Goal: Information Seeking & Learning: Understand process/instructions

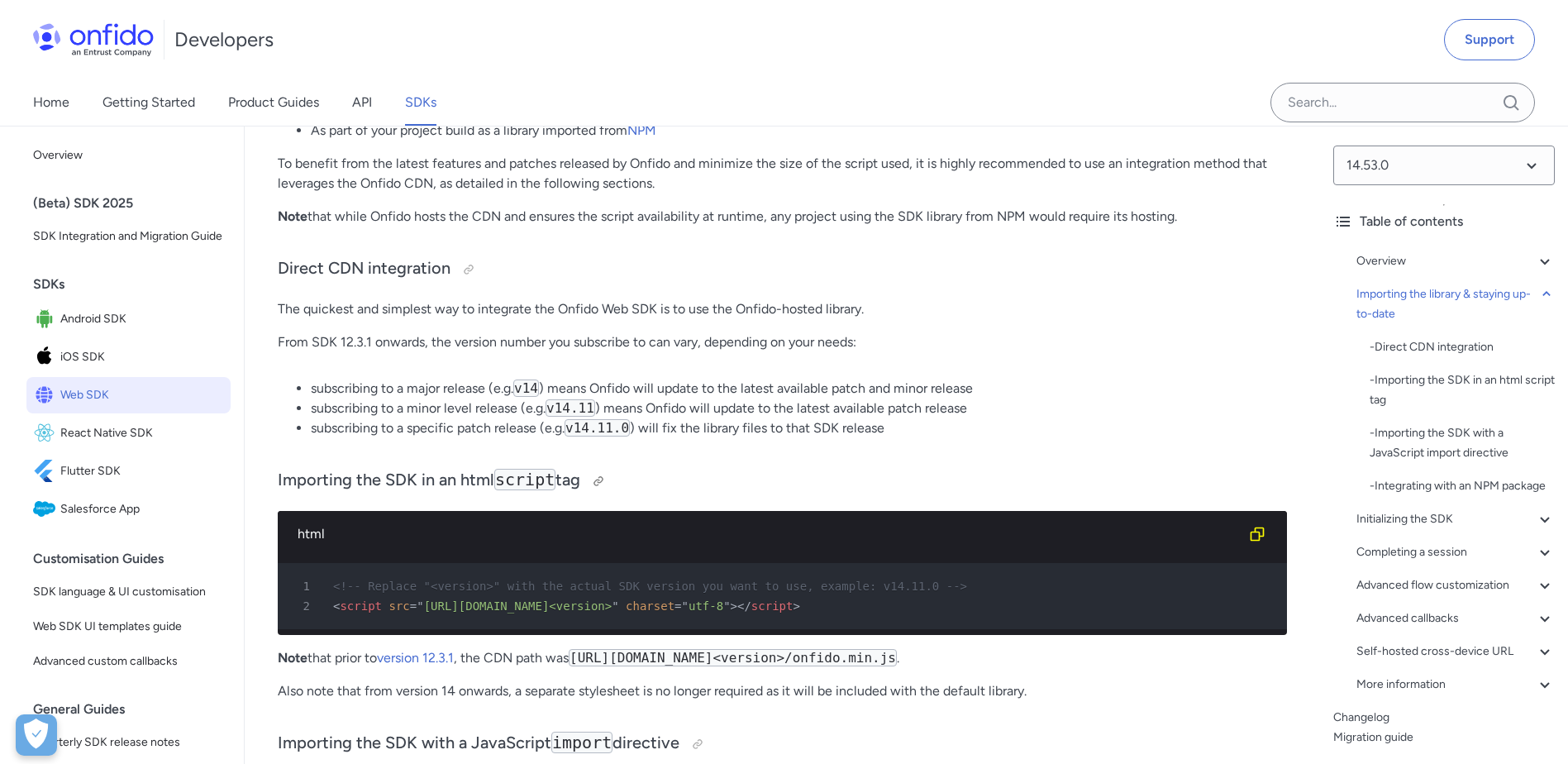
scroll to position [1405, 0]
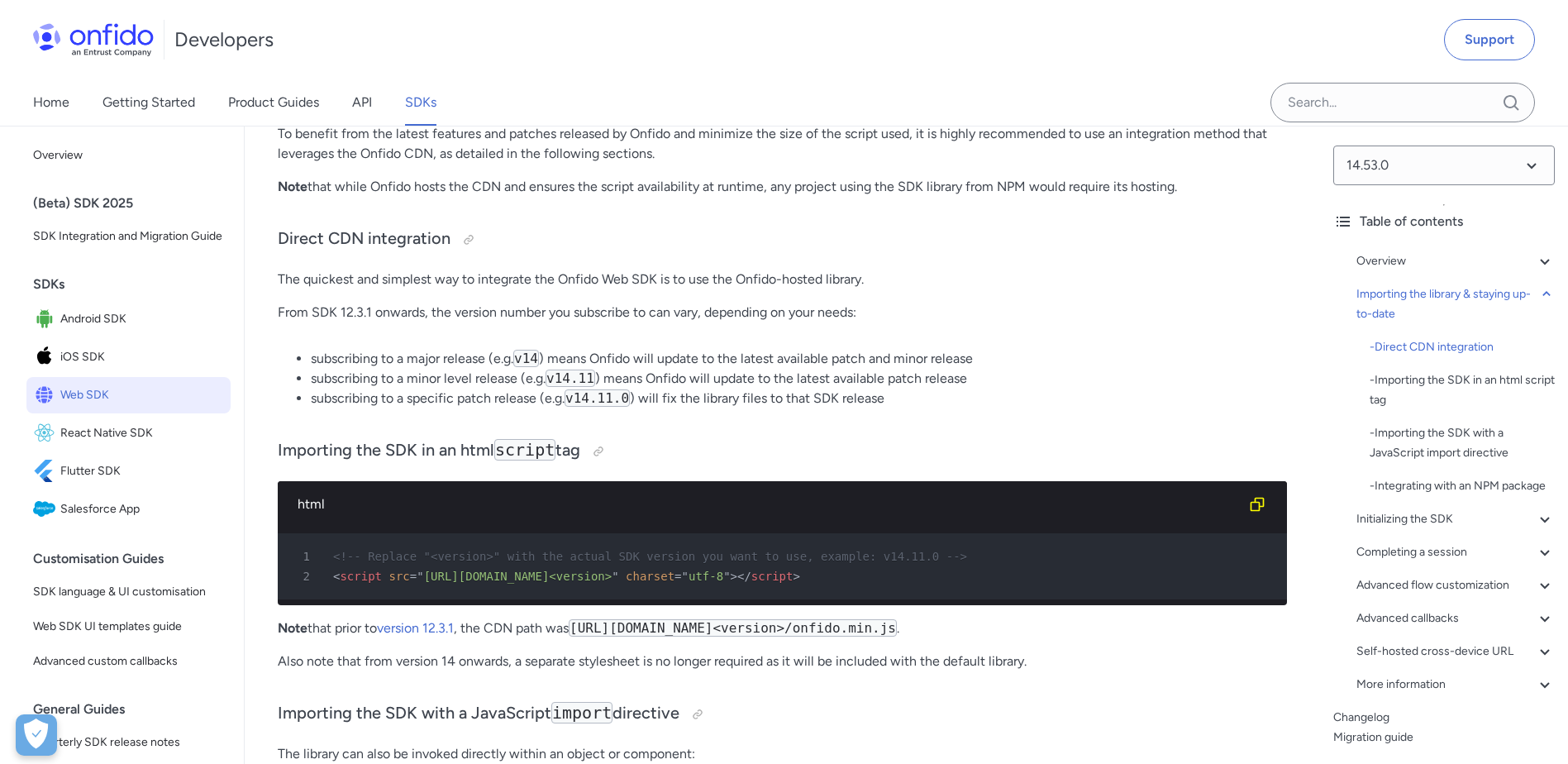
click at [583, 575] on span "[URL][DOMAIN_NAME]<version>" at bounding box center [517, 576] width 188 height 14
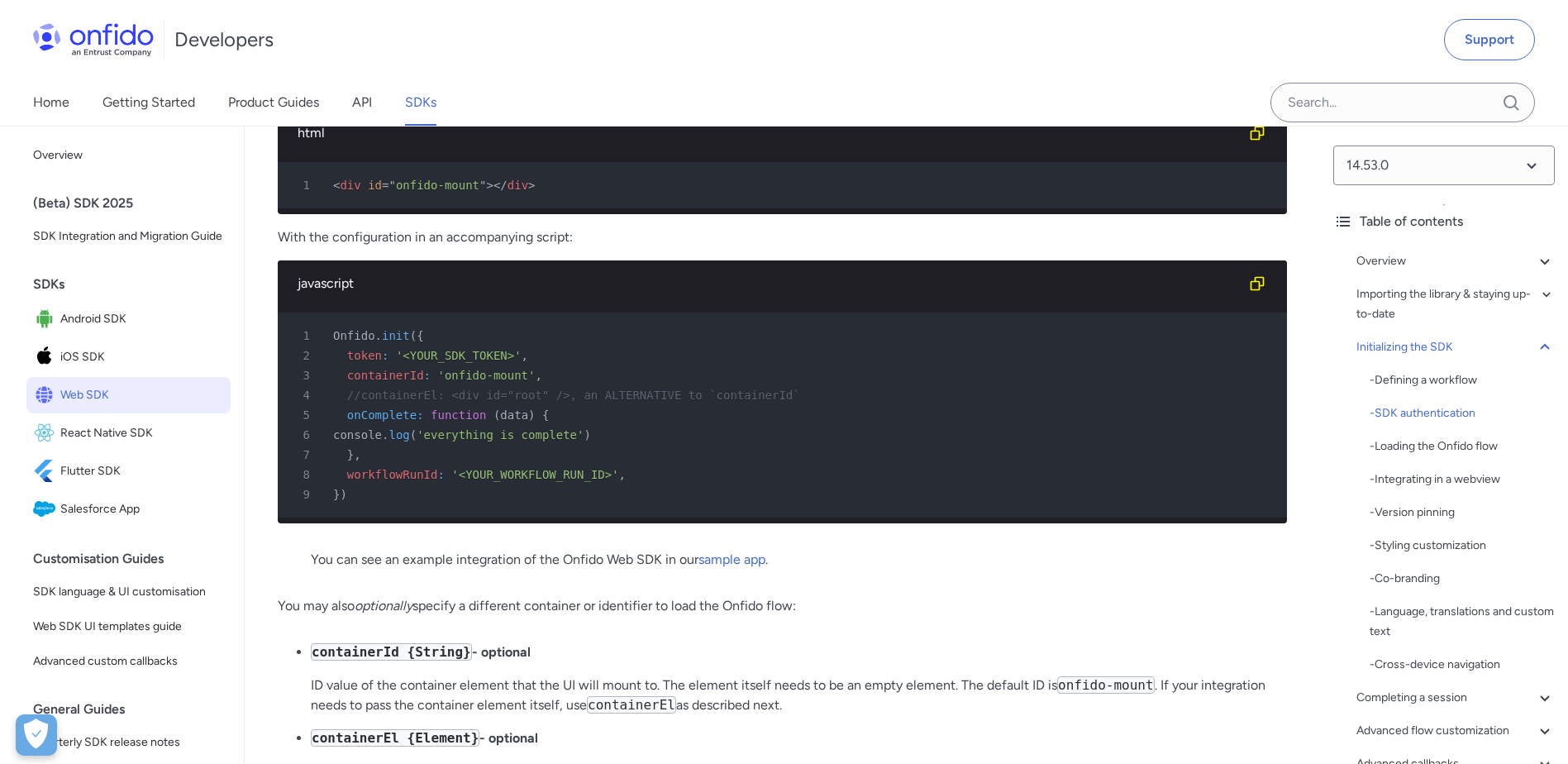
scroll to position [4050, 0]
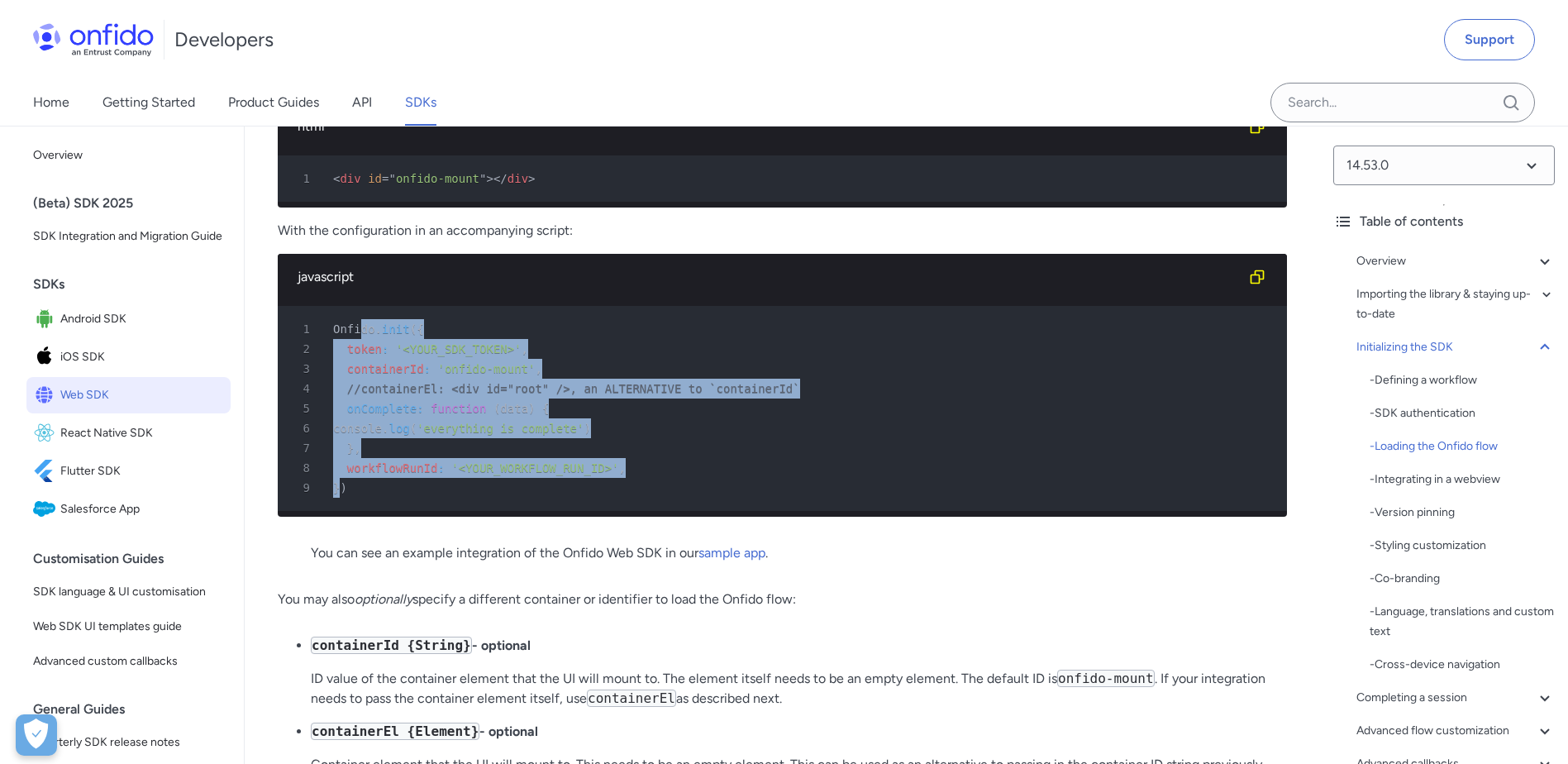
drag, startPoint x: 362, startPoint y: 397, endPoint x: 339, endPoint y: 547, distance: 151.8
click at [339, 511] on pre "1 Onfido . init ( { 2 token : '<YOUR_SDK_TOKEN>' , 3 containerId : 'onfido-moun…" at bounding box center [783, 408] width 1010 height 205
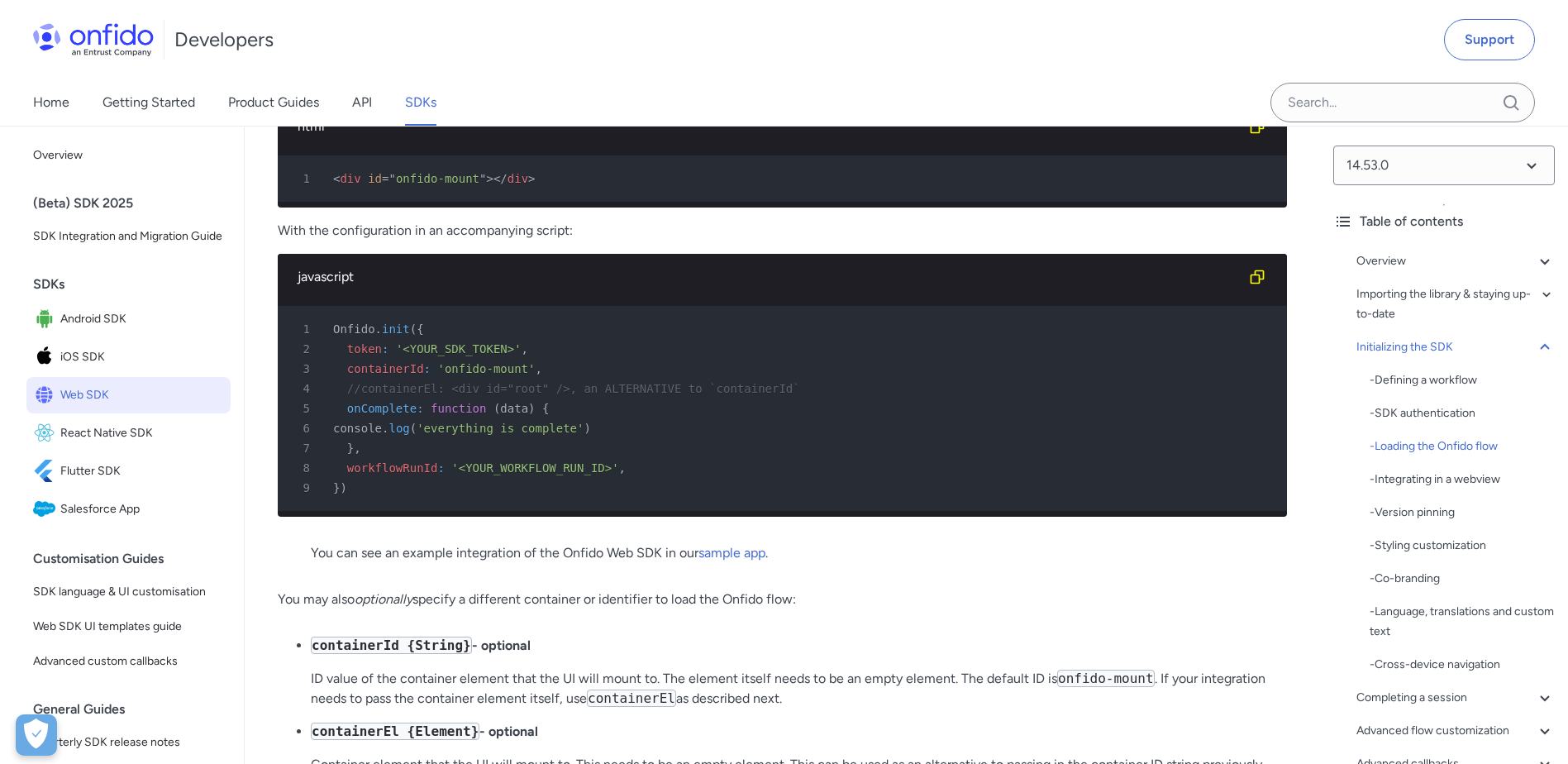
drag, startPoint x: 339, startPoint y: 547, endPoint x: 451, endPoint y: 561, distance: 112.9
click at [451, 511] on pre "1 Onfido . init ( { 2 token : '<YOUR_SDK_TOKEN>' , 3 containerId : 'onfido-moun…" at bounding box center [783, 408] width 1010 height 205
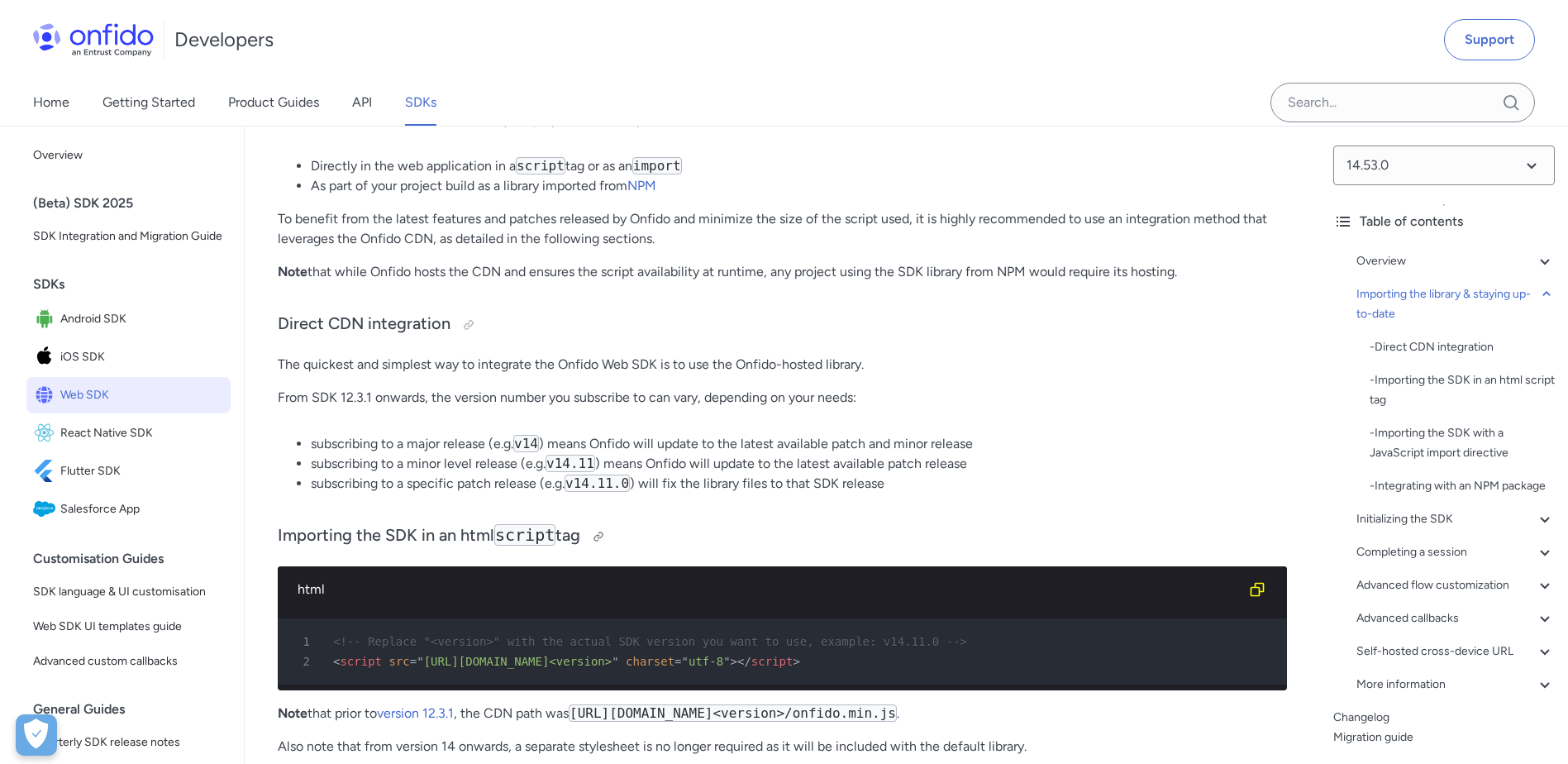
scroll to position [1346, 0]
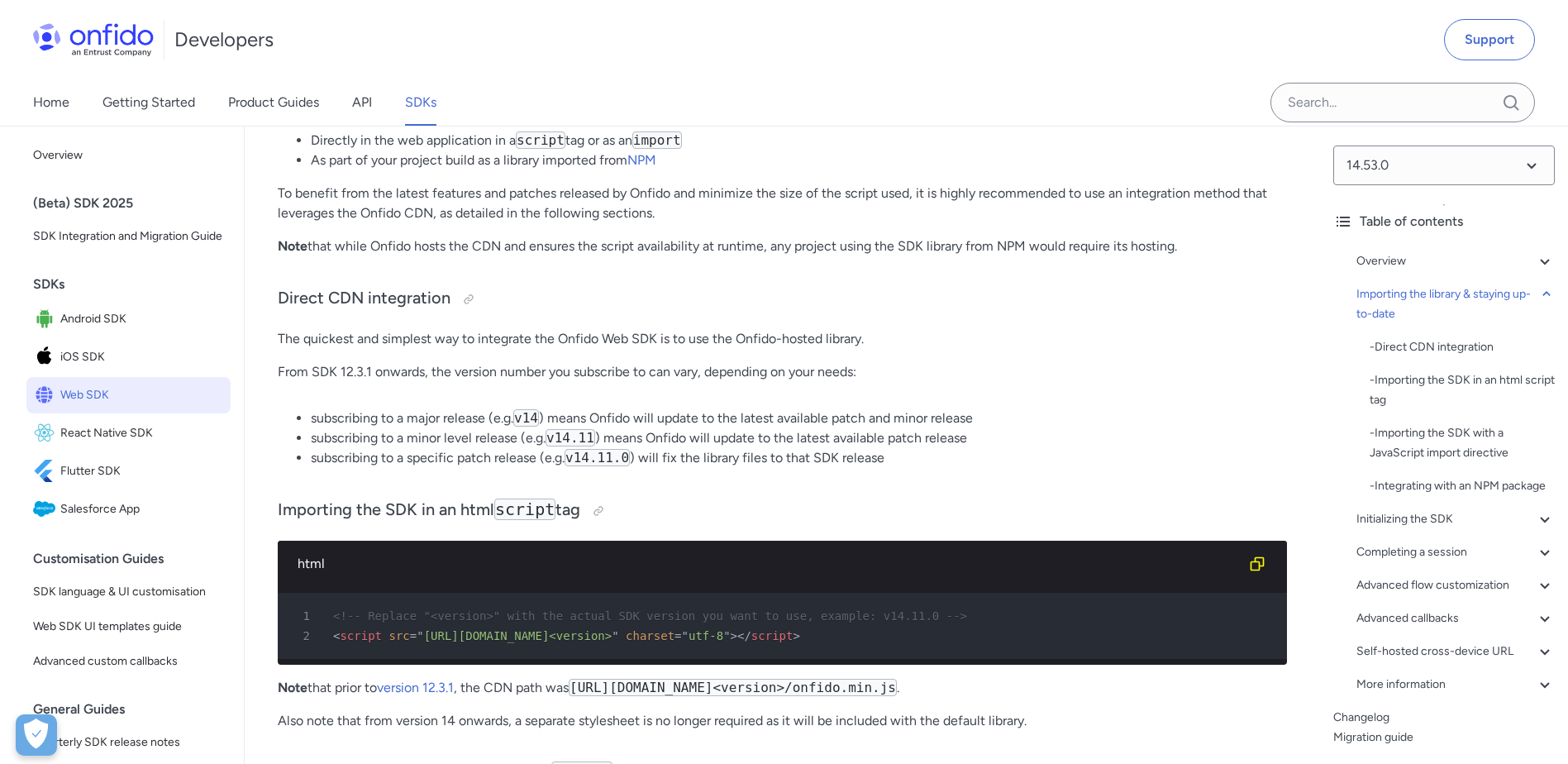
click at [552, 442] on code "v14.11" at bounding box center [570, 438] width 50 height 18
click at [527, 420] on code "v14" at bounding box center [526, 418] width 25 height 18
drag, startPoint x: 373, startPoint y: 370, endPoint x: 340, endPoint y: 368, distance: 33.1
click at [340, 368] on p "From SDK 12.3.1 onwards, the version number you subscribe to can vary, dependin…" at bounding box center [783, 371] width 1010 height 19
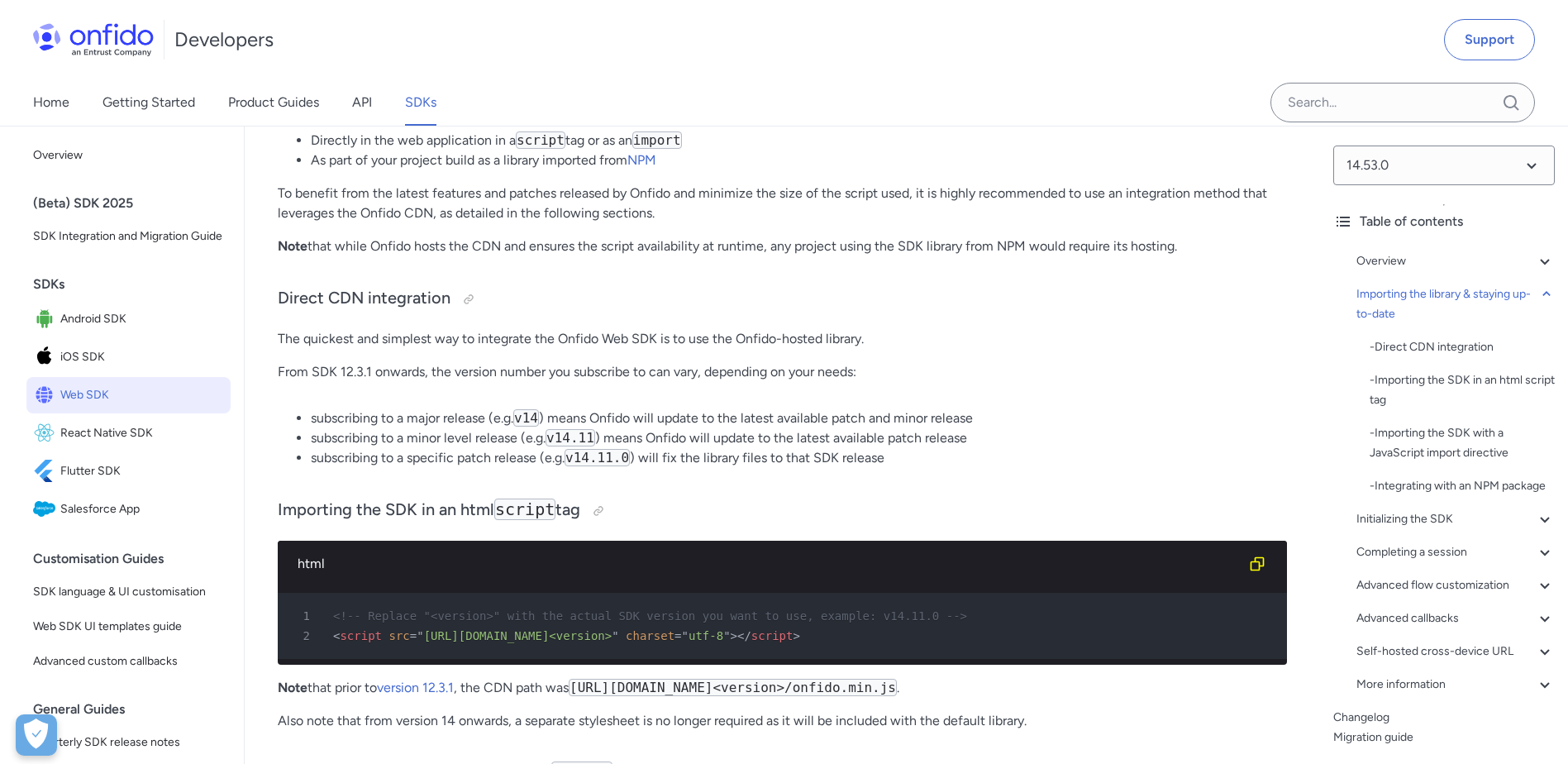
click at [533, 415] on code "v14" at bounding box center [526, 418] width 25 height 18
copy code "v14"
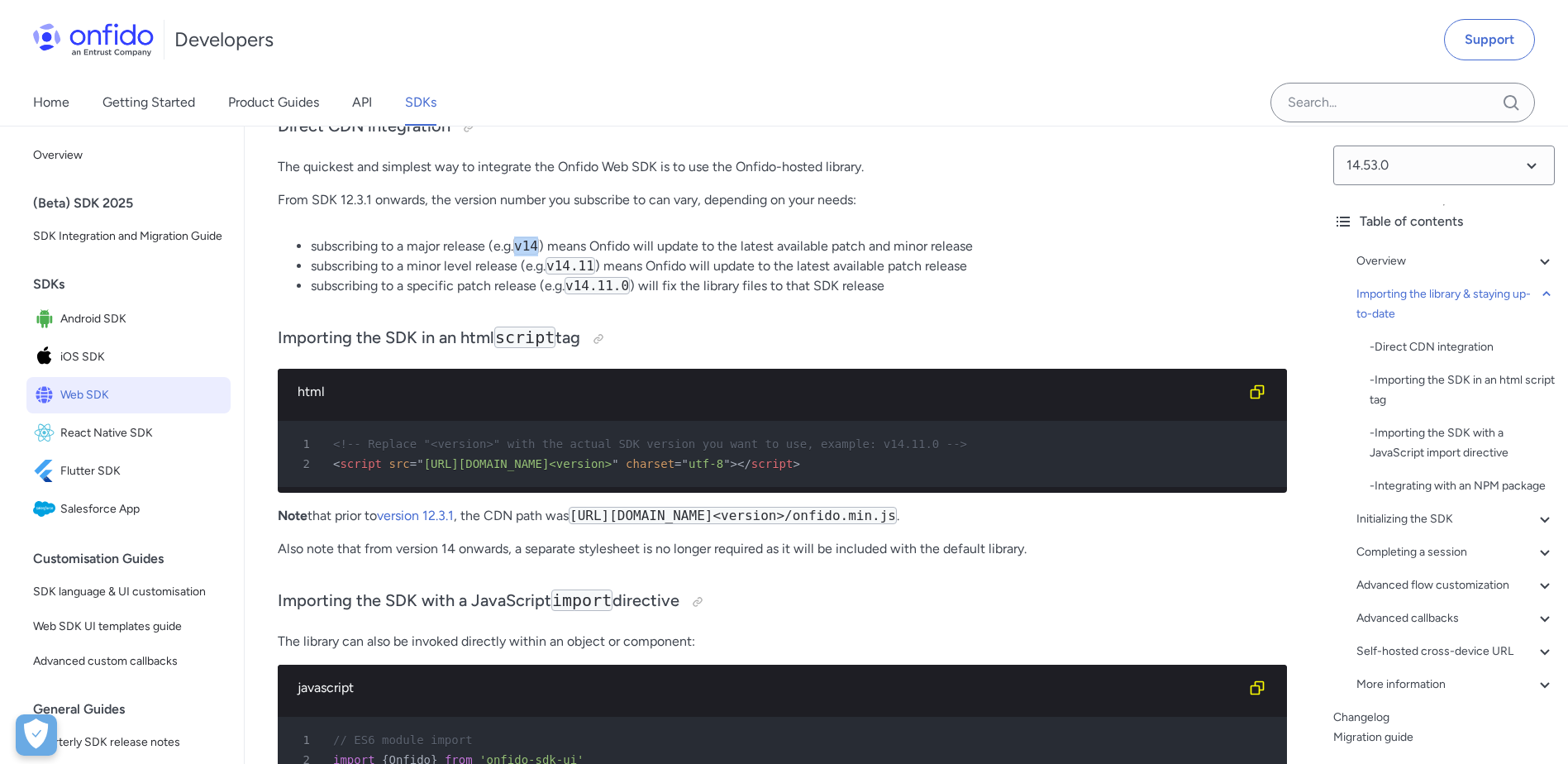
scroll to position [1593, 0]
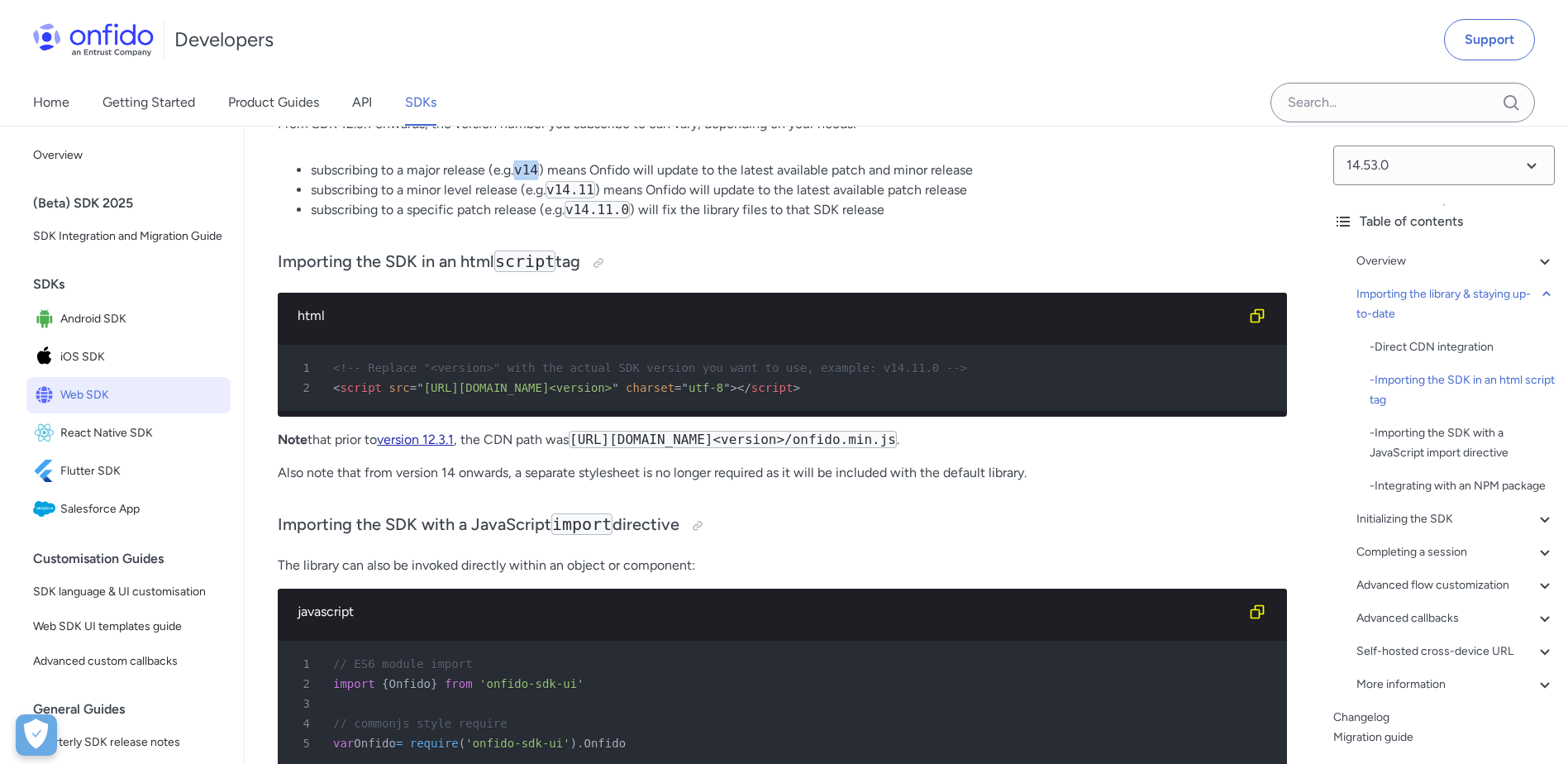
click at [443, 447] on link "version 12.3.1" at bounding box center [415, 439] width 77 height 16
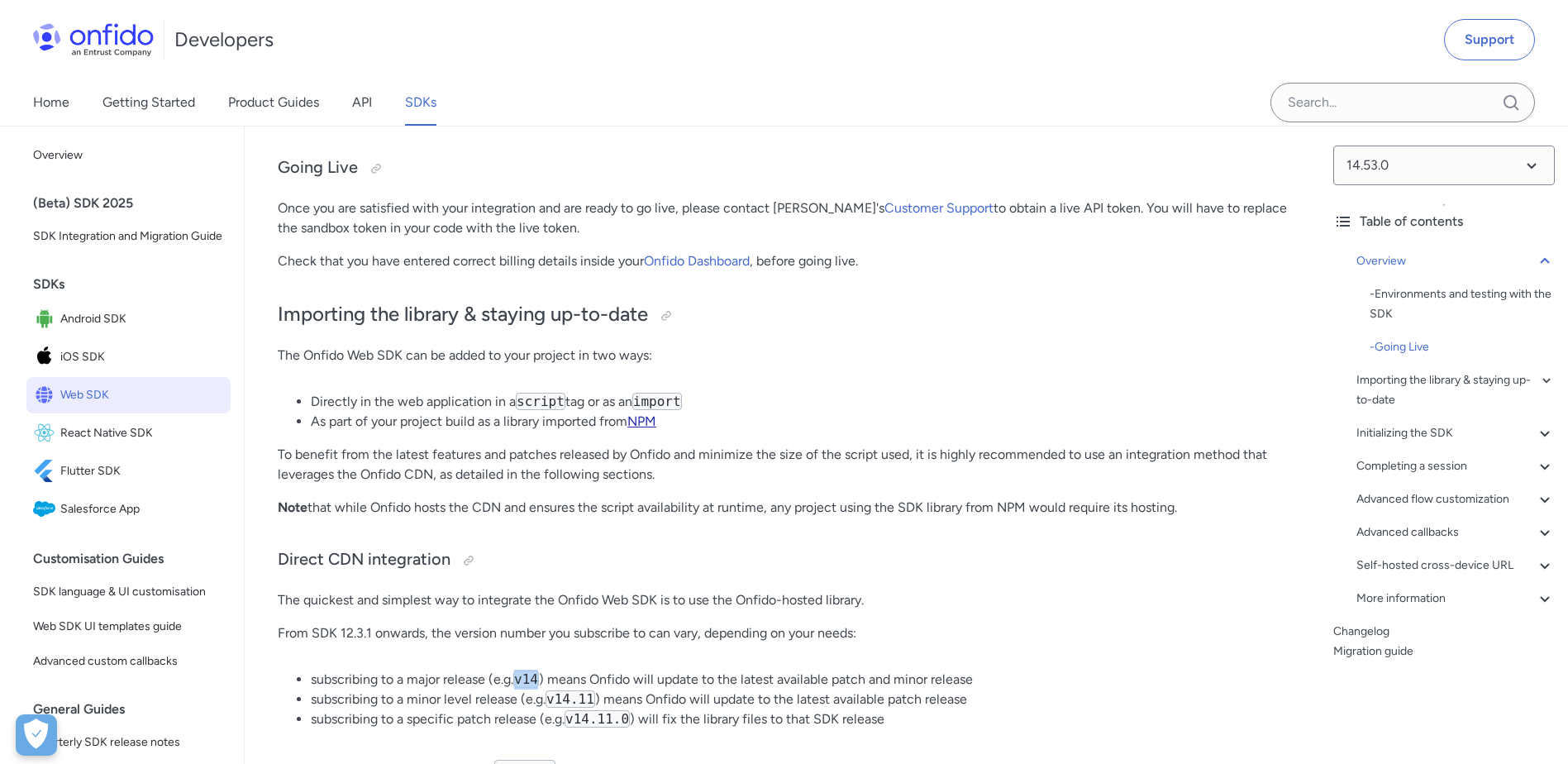
scroll to position [1180, 0]
